Goal: Task Accomplishment & Management: Use online tool/utility

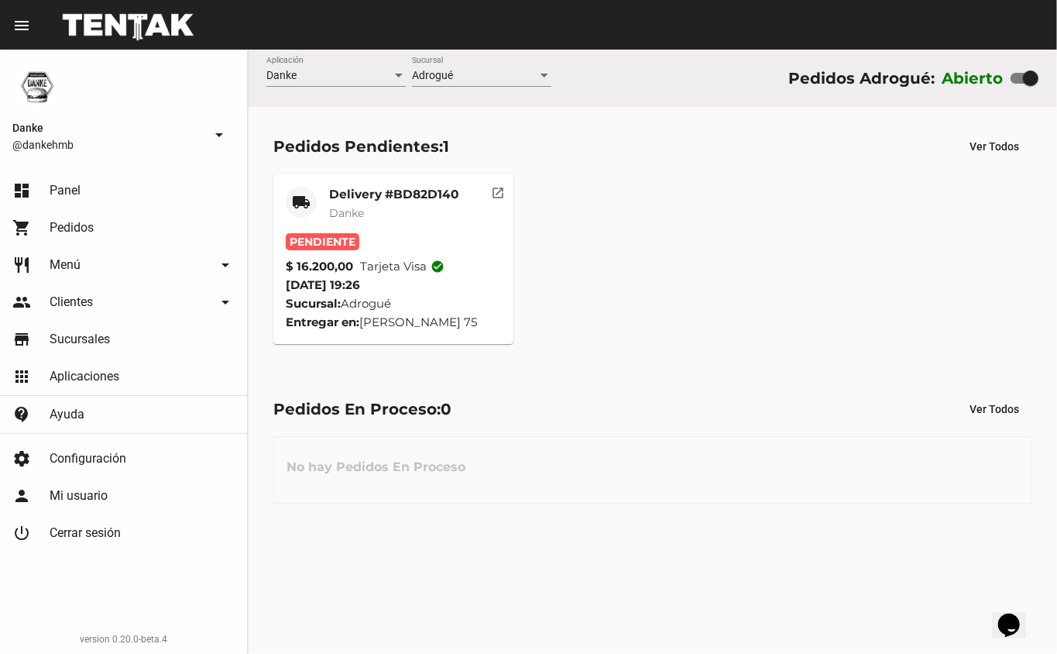
click at [386, 195] on mat-card-title "Delivery #BD82D140" at bounding box center [393, 194] width 129 height 15
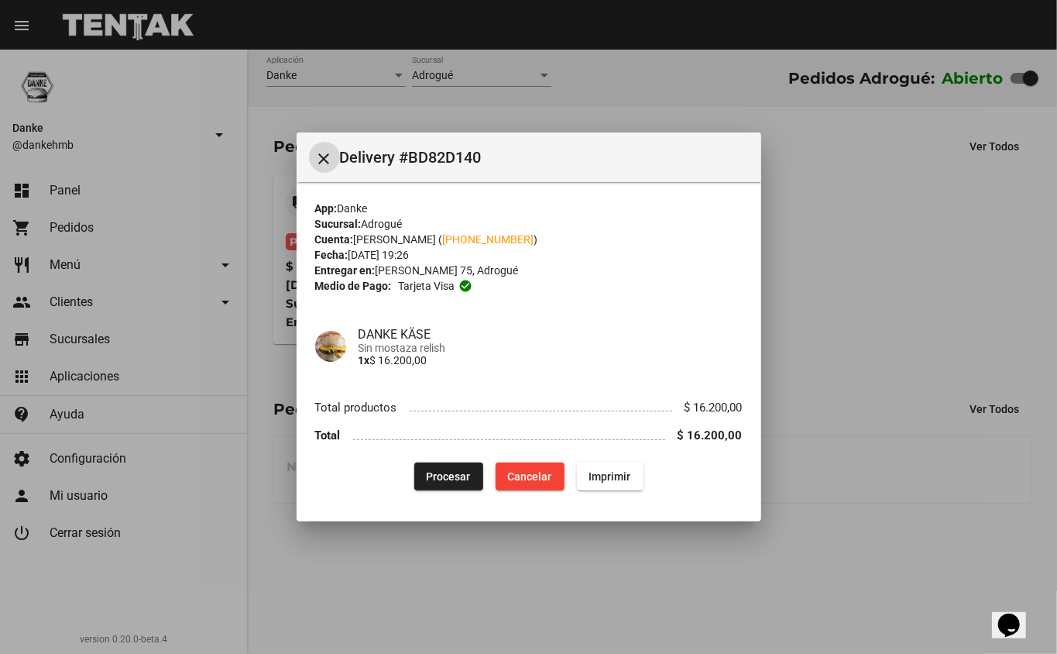
click at [472, 475] on button "Procesar" at bounding box center [448, 476] width 69 height 28
